Goal: Transaction & Acquisition: Purchase product/service

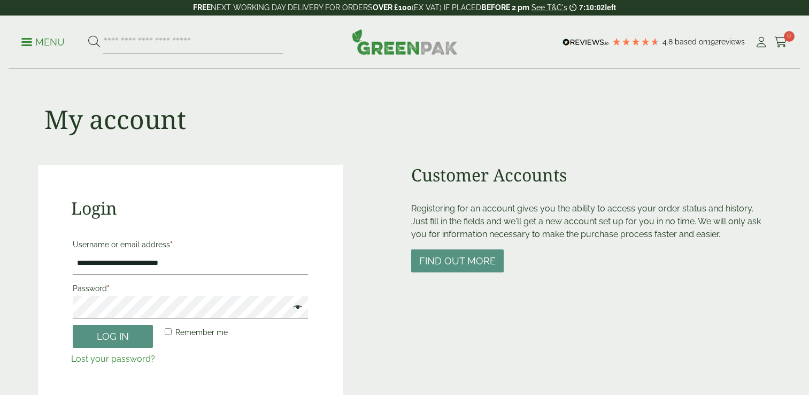
click at [131, 332] on button "Log in" at bounding box center [113, 336] width 80 height 23
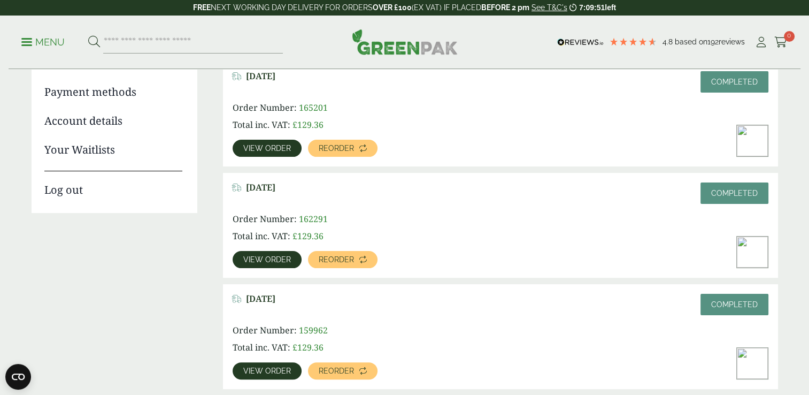
scroll to position [173, 0]
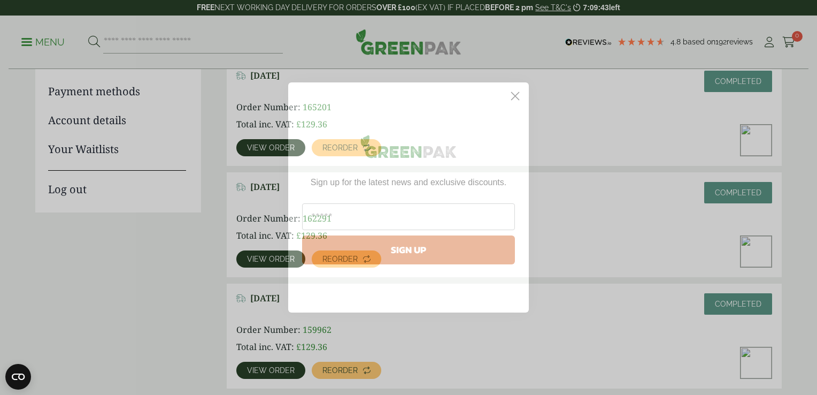
click at [515, 97] on circle "Close dialog" at bounding box center [516, 96] width 18 height 18
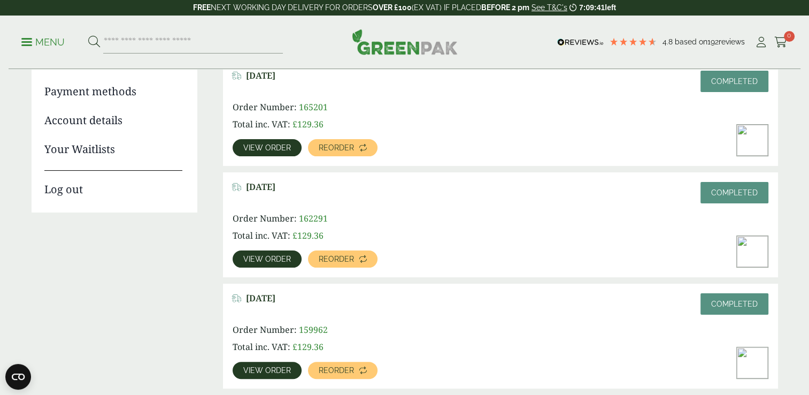
click at [257, 144] on span "View order" at bounding box center [267, 147] width 48 height 7
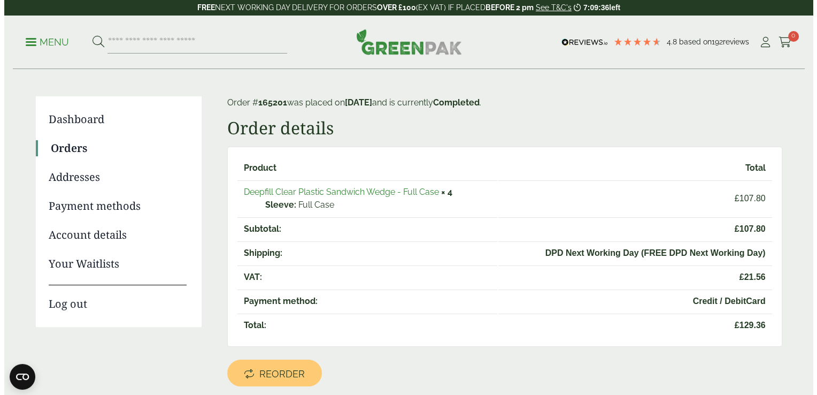
scroll to position [59, 0]
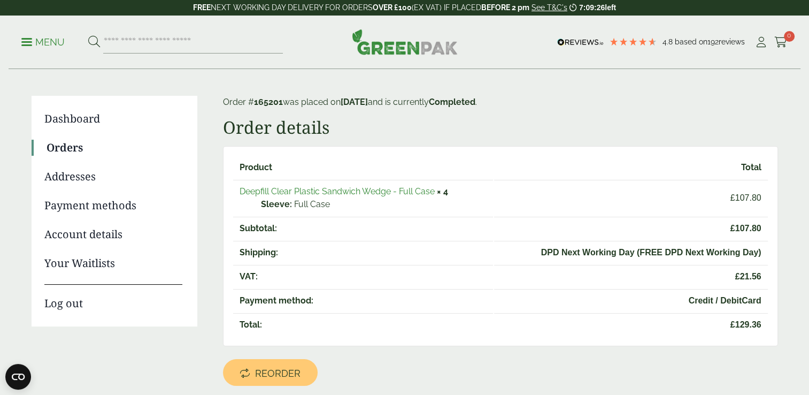
click at [34, 41] on p "Menu" at bounding box center [42, 42] width 43 height 13
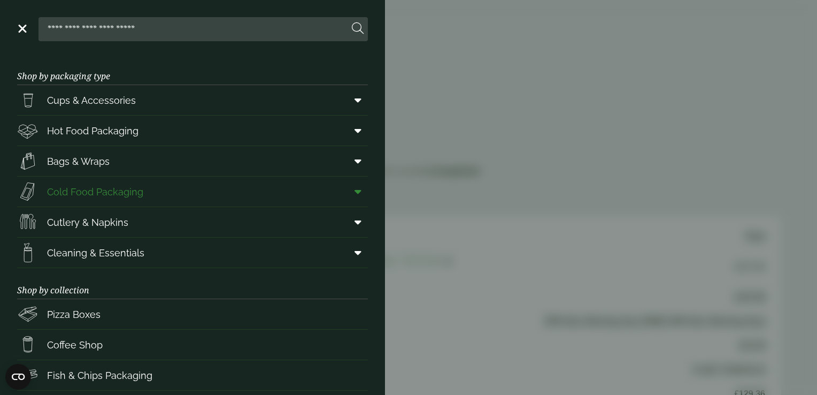
click at [93, 190] on span "Cold Food Packaging" at bounding box center [95, 192] width 96 height 14
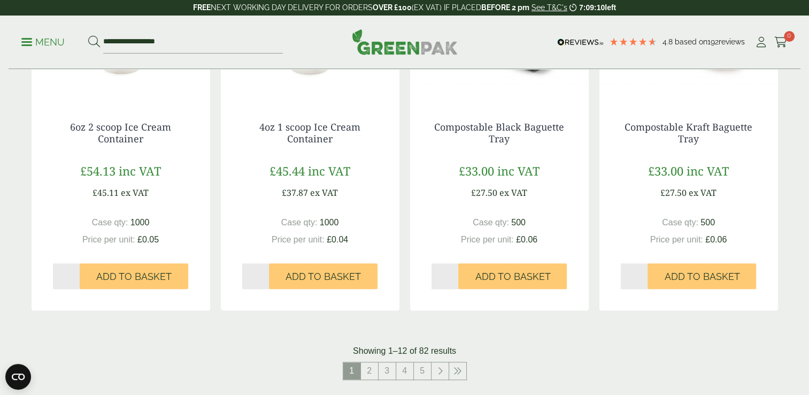
scroll to position [1042, 0]
click at [374, 365] on link "2" at bounding box center [369, 370] width 17 height 17
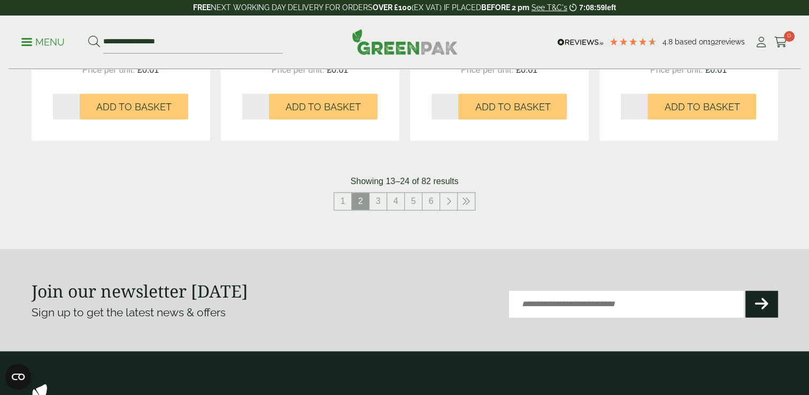
scroll to position [1209, 0]
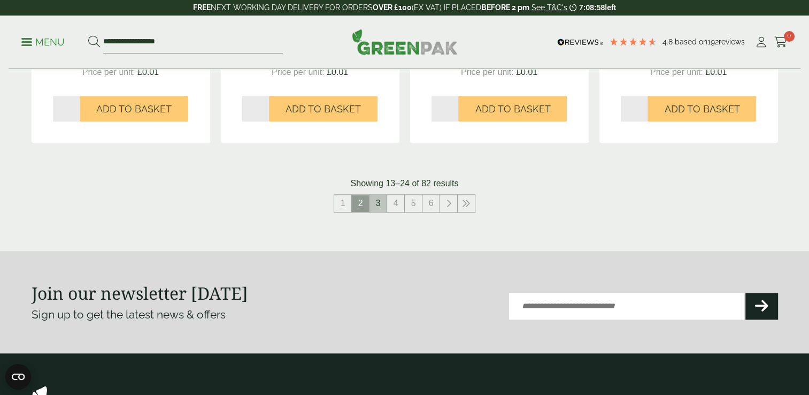
click at [377, 204] on link "3" at bounding box center [378, 203] width 17 height 17
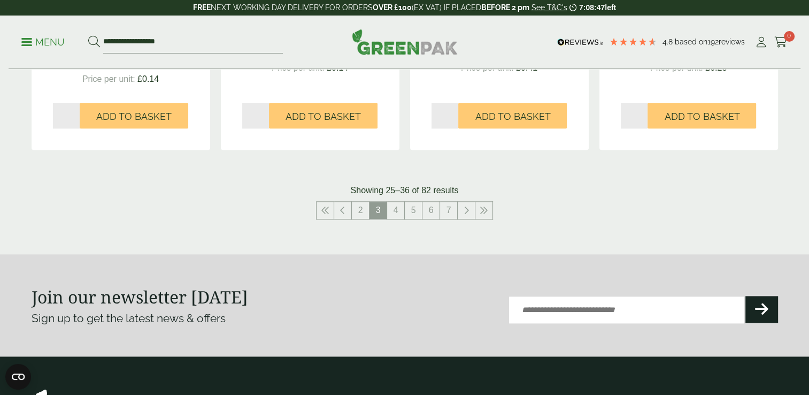
scroll to position [1171, 0]
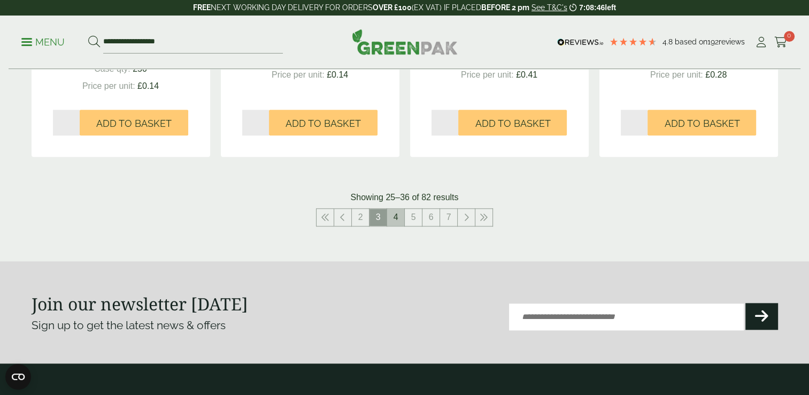
click at [400, 218] on link "4" at bounding box center [395, 217] width 17 height 17
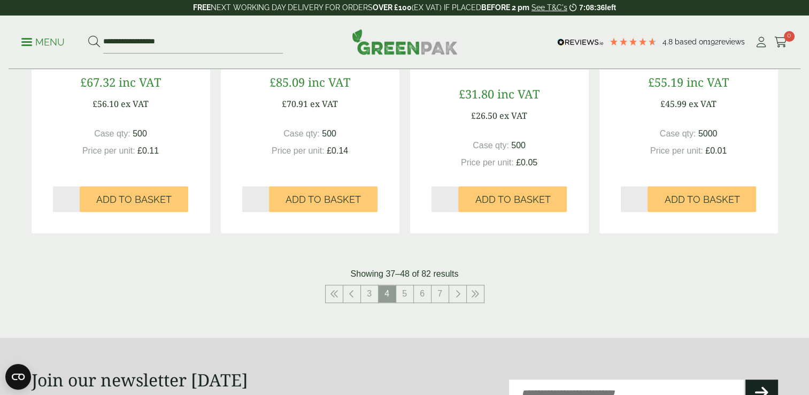
scroll to position [1142, 0]
click at [405, 291] on link "5" at bounding box center [404, 293] width 17 height 17
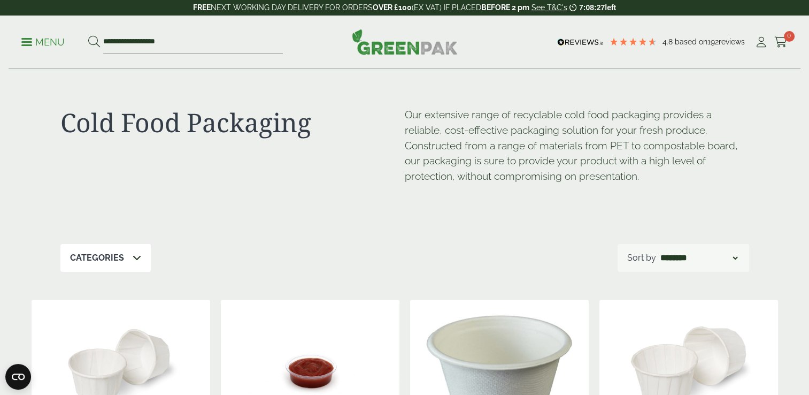
click at [27, 44] on link "Menu" at bounding box center [42, 41] width 43 height 11
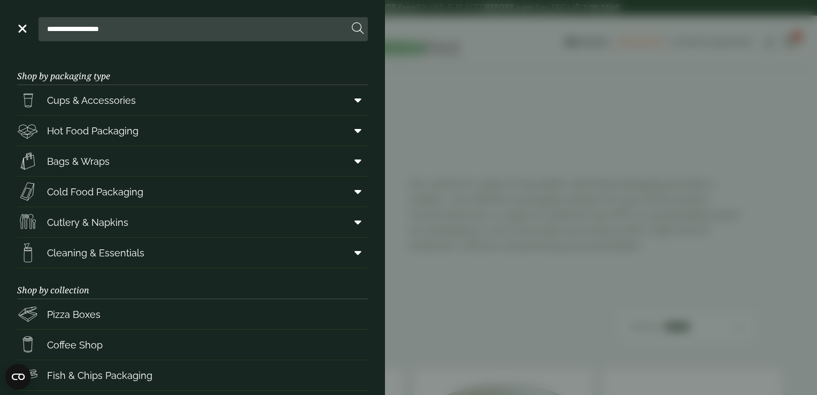
click at [725, 149] on aside "**********" at bounding box center [408, 197] width 817 height 395
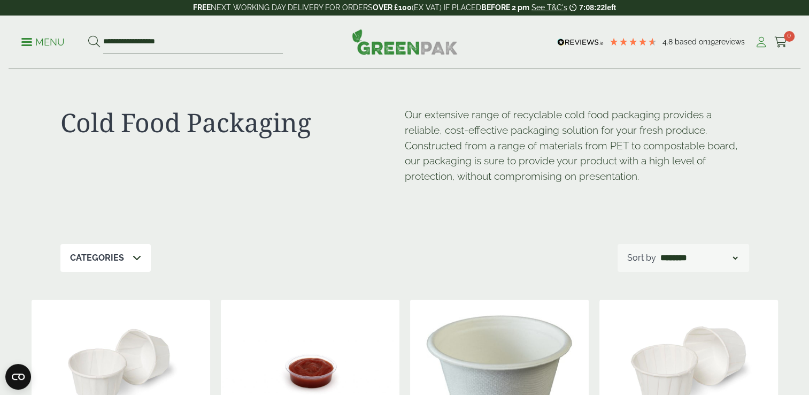
click at [760, 42] on icon at bounding box center [761, 42] width 13 height 11
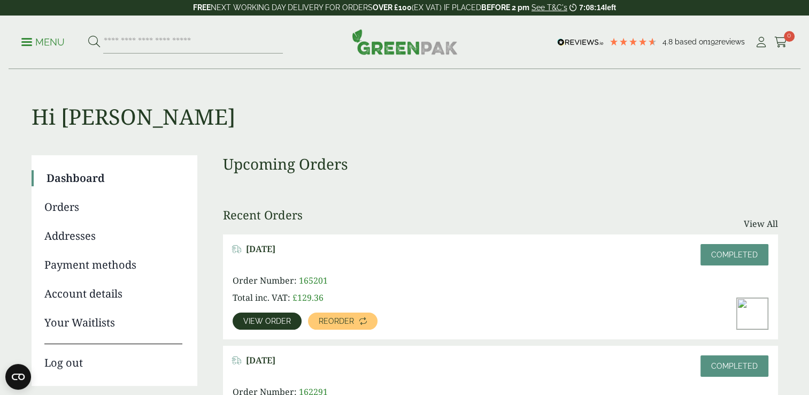
click at [68, 205] on link "Orders" at bounding box center [113, 207] width 138 height 16
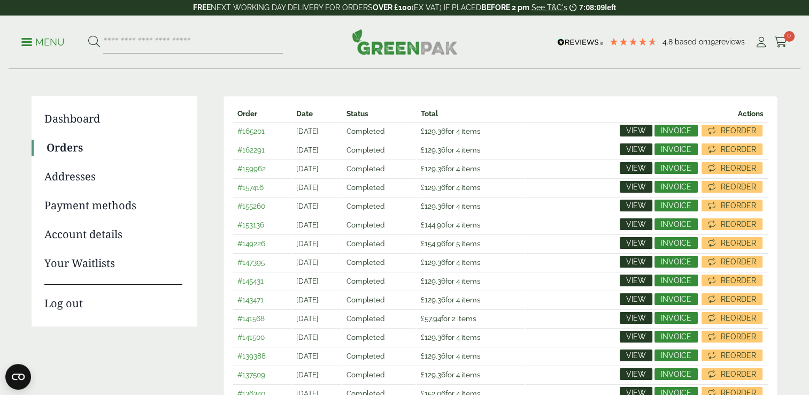
scroll to position [60, 0]
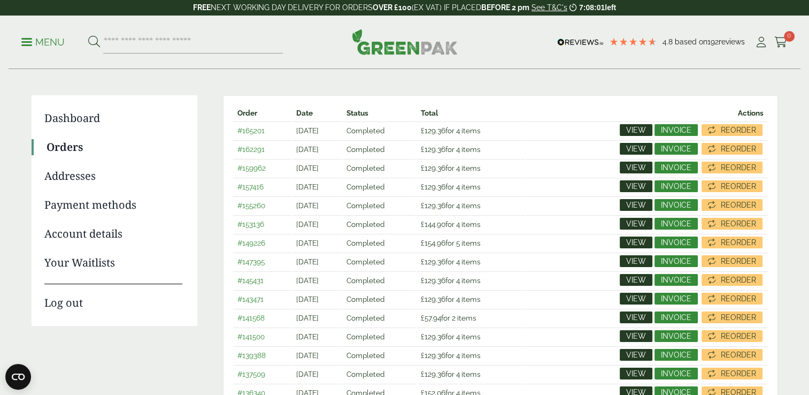
click at [637, 241] on span "View" at bounding box center [636, 242] width 20 height 7
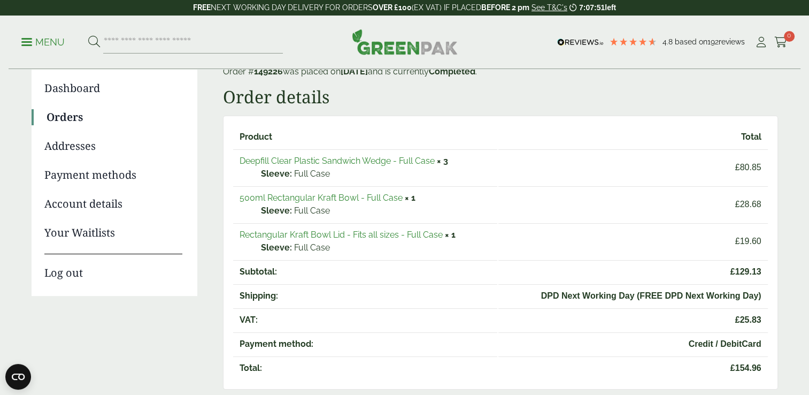
scroll to position [91, 0]
click at [267, 195] on link "500ml Rectangular Kraft Bowl - Full Case" at bounding box center [321, 196] width 163 height 10
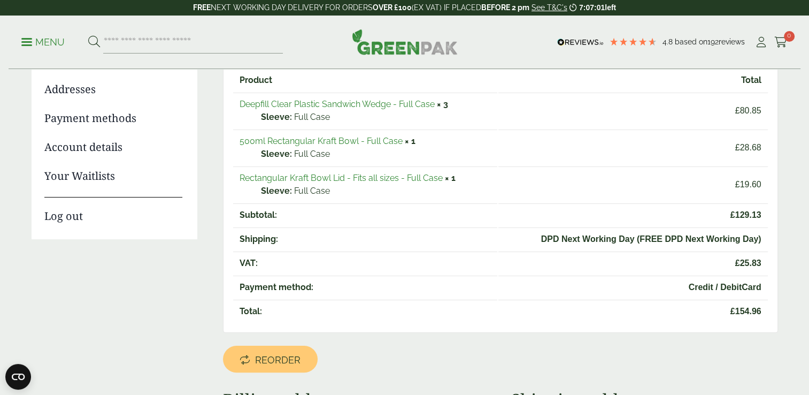
scroll to position [145, 0]
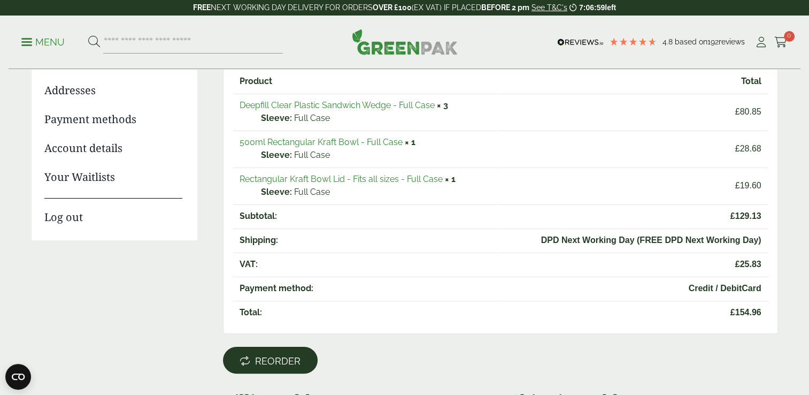
click at [270, 355] on span "Reorder" at bounding box center [277, 361] width 45 height 12
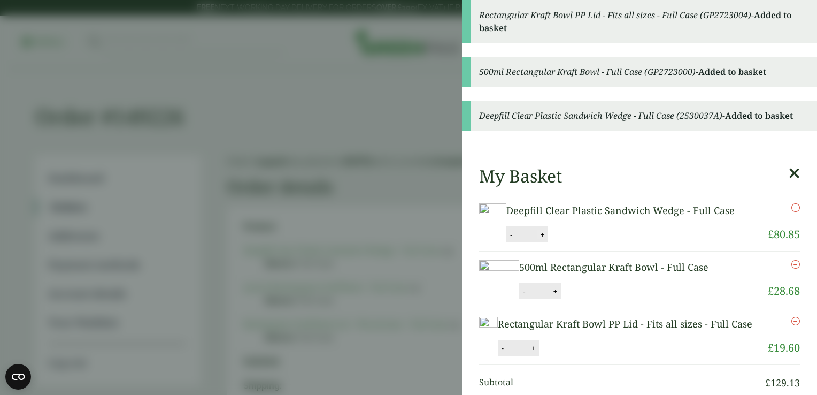
click at [539, 235] on button "+" at bounding box center [542, 234] width 11 height 9
type input "*"
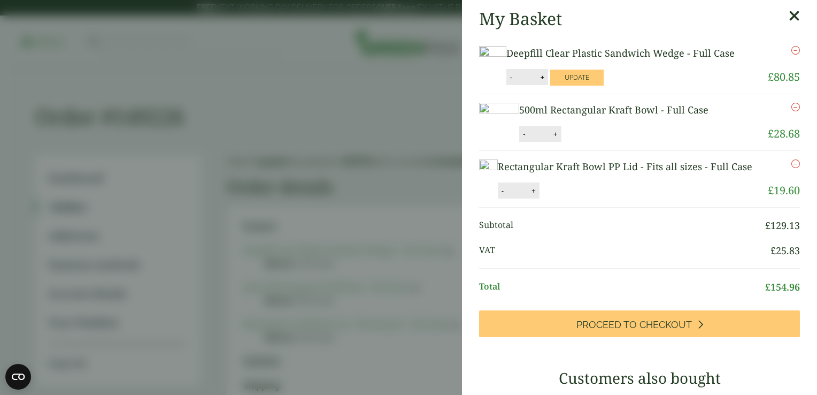
click at [789, 16] on icon at bounding box center [794, 16] width 11 height 15
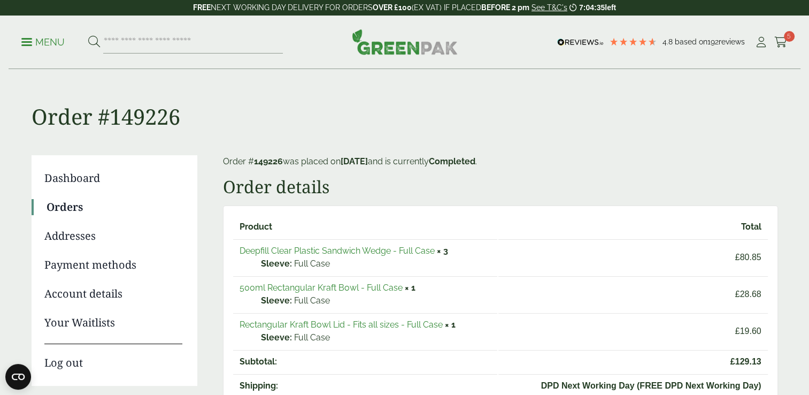
click at [29, 39] on link "Menu" at bounding box center [42, 41] width 43 height 11
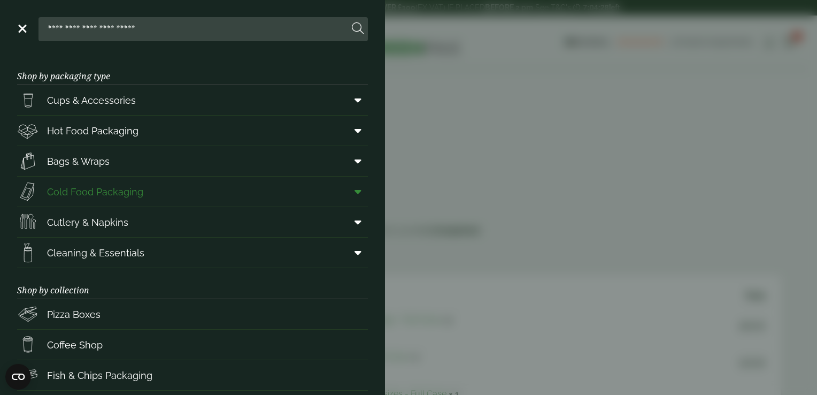
click at [84, 189] on span "Cold Food Packaging" at bounding box center [95, 192] width 96 height 14
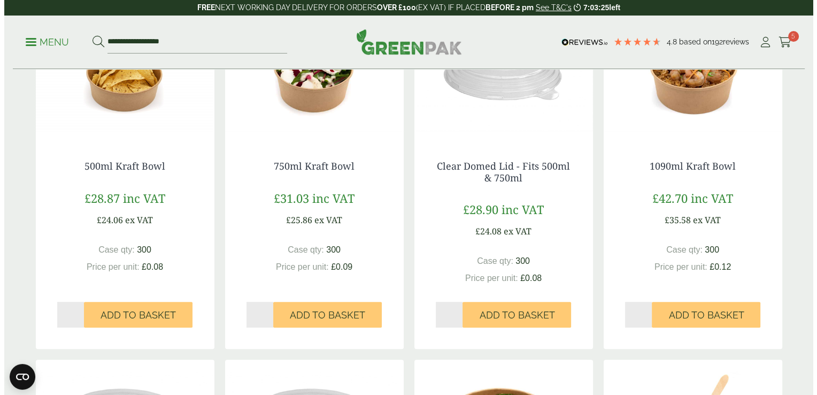
scroll to position [295, 0]
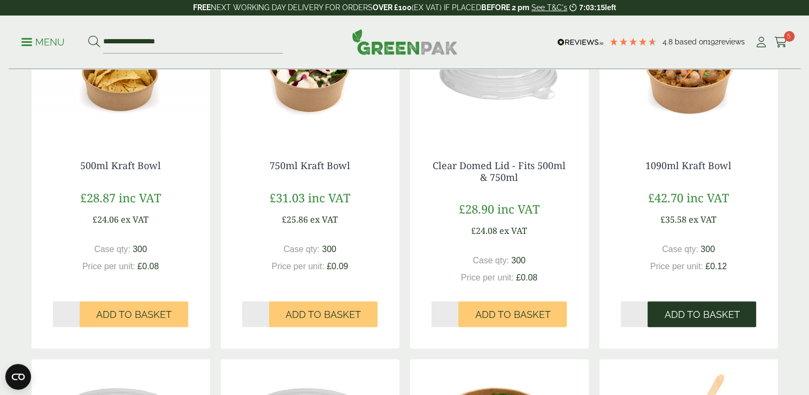
click at [678, 315] on span "Add to Basket" at bounding box center [701, 315] width 75 height 12
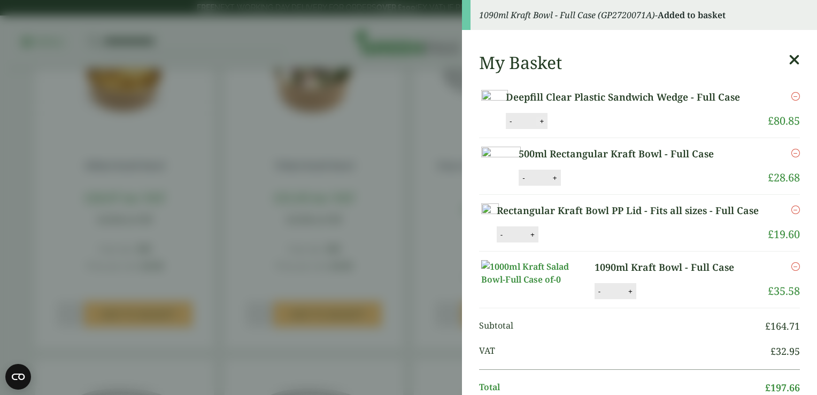
click at [540, 119] on button "+" at bounding box center [542, 121] width 11 height 9
type input "*"
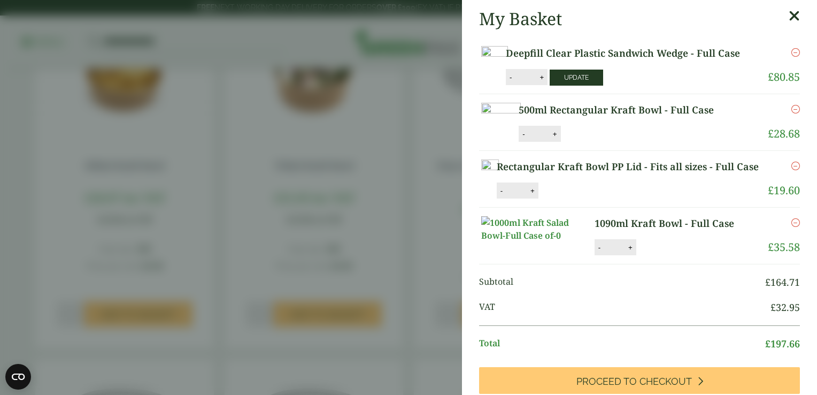
click at [567, 80] on button "Update" at bounding box center [576, 78] width 53 height 16
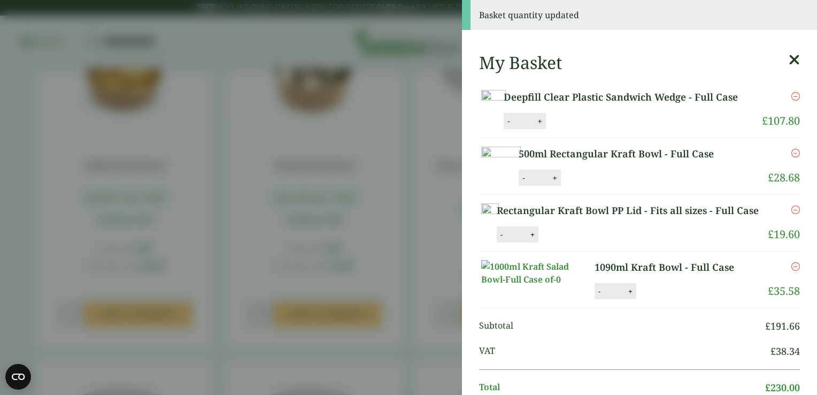
click at [528, 182] on button "-" at bounding box center [523, 177] width 9 height 9
click at [617, 186] on button "Update" at bounding box center [589, 178] width 53 height 16
type input "*"
click at [506, 239] on button "-" at bounding box center [501, 234] width 9 height 9
click at [594, 243] on button "Update" at bounding box center [567, 235] width 53 height 16
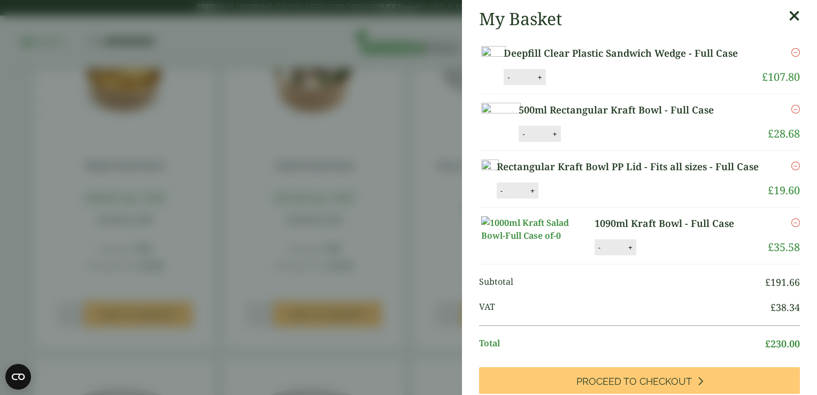
click at [506, 195] on button "-" at bounding box center [501, 190] width 9 height 9
click at [594, 199] on button "Update" at bounding box center [567, 191] width 53 height 16
type input "*"
click at [792, 108] on icon "Remove this item" at bounding box center [796, 109] width 9 height 9
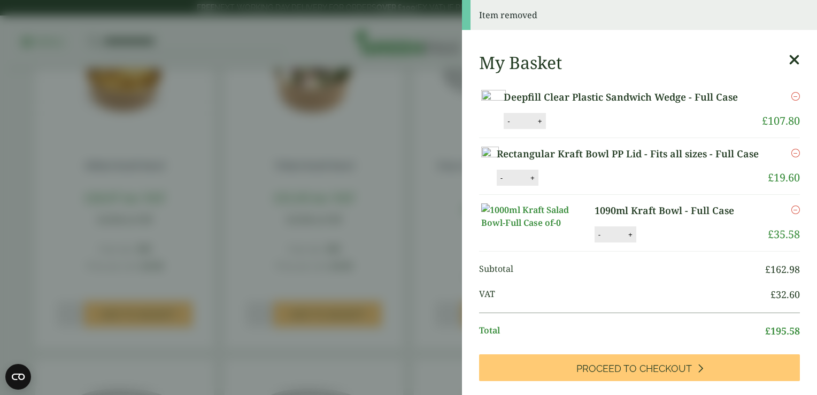
click at [792, 152] on icon "Remove this item" at bounding box center [796, 153] width 9 height 9
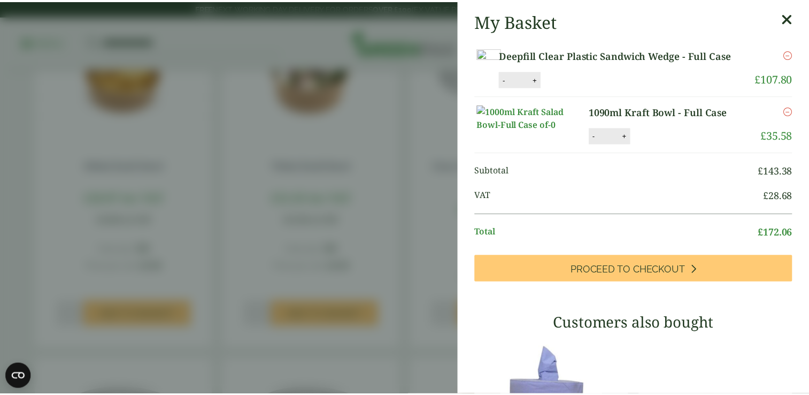
scroll to position [43, 0]
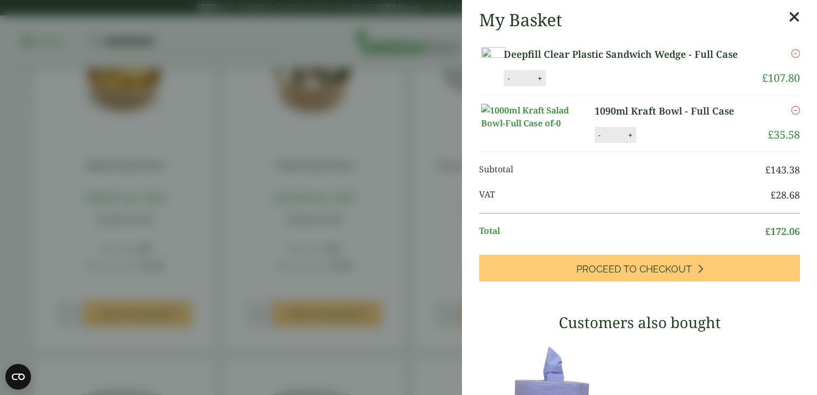
click at [789, 16] on icon at bounding box center [794, 17] width 11 height 15
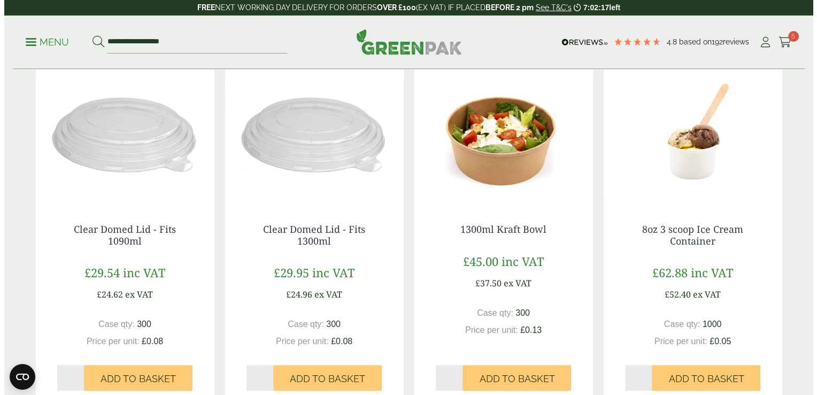
scroll to position [586, 0]
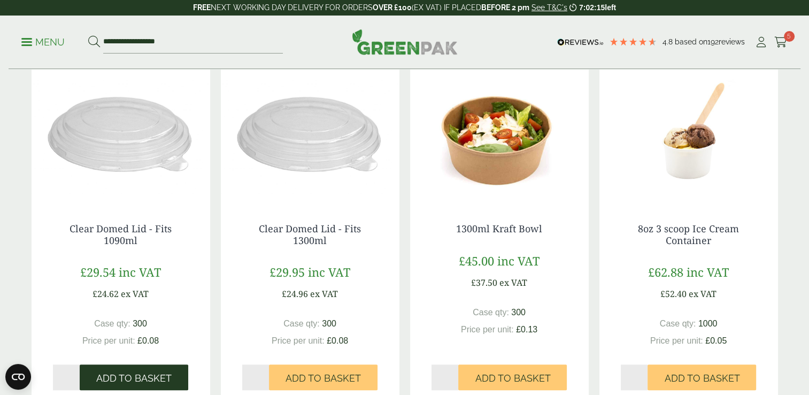
click at [97, 371] on button "Add to Basket" at bounding box center [134, 377] width 109 height 26
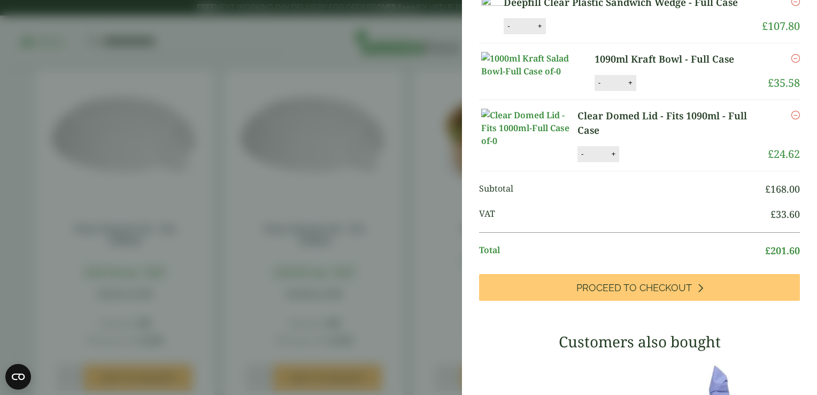
scroll to position [51, 0]
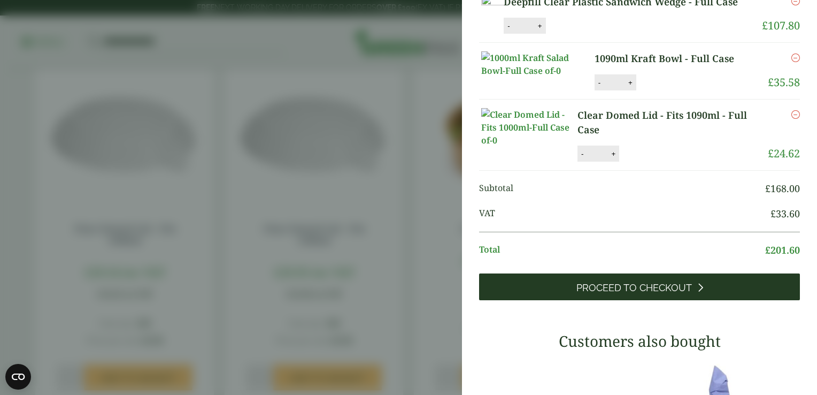
click at [623, 294] on span "Proceed to Checkout" at bounding box center [635, 288] width 116 height 12
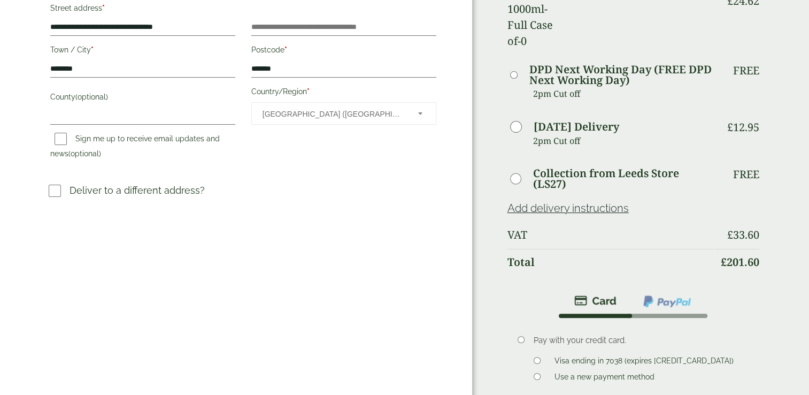
scroll to position [258, 0]
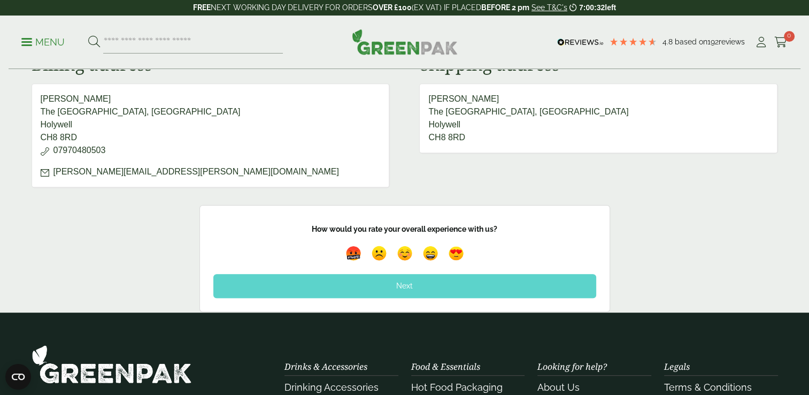
scroll to position [497, 0]
